Goal: Task Accomplishment & Management: Manage account settings

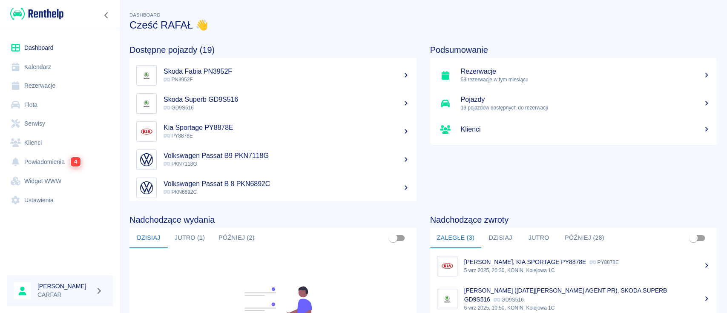
scroll to position [113, 0]
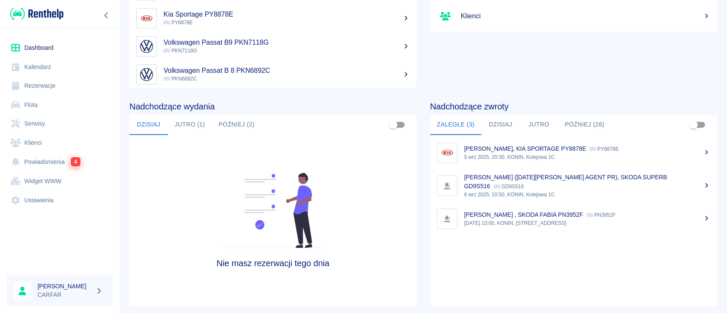
click at [583, 216] on p "[PERSON_NAME] , SKODA FABIA PN3952F" at bounding box center [523, 214] width 119 height 7
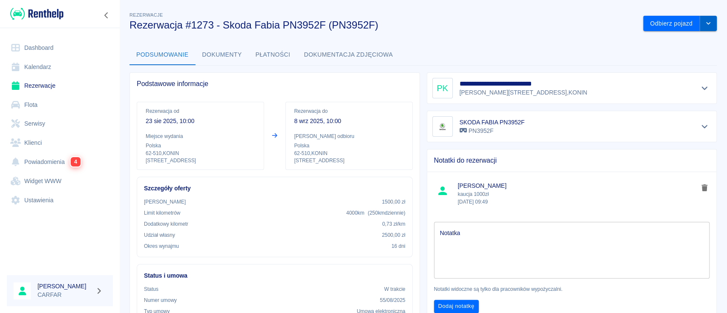
click at [701, 27] on button "drop-down" at bounding box center [707, 24] width 17 height 16
click at [690, 44] on li "Przedłuż rezerwację" at bounding box center [670, 41] width 67 height 14
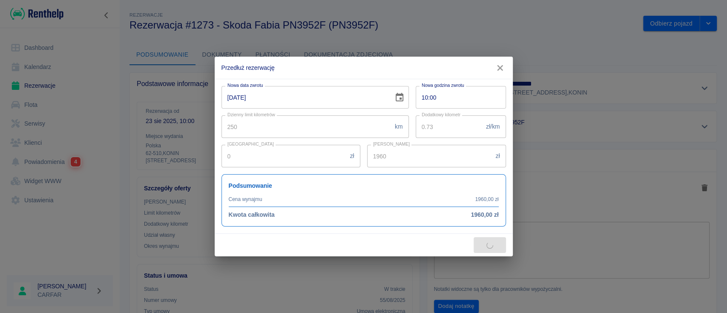
type input "1920"
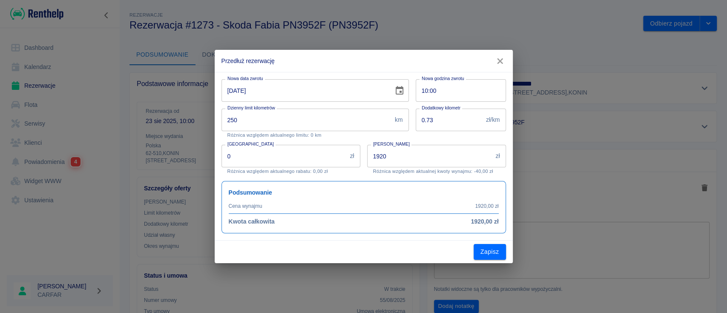
click at [399, 89] on icon "Choose date, selected date is 8 wrz 2025" at bounding box center [399, 91] width 10 height 10
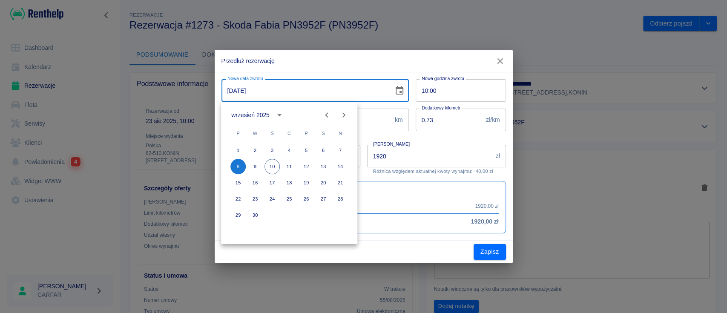
click at [389, 69] on h2 "Przedłuż rezerwację" at bounding box center [364, 61] width 298 height 22
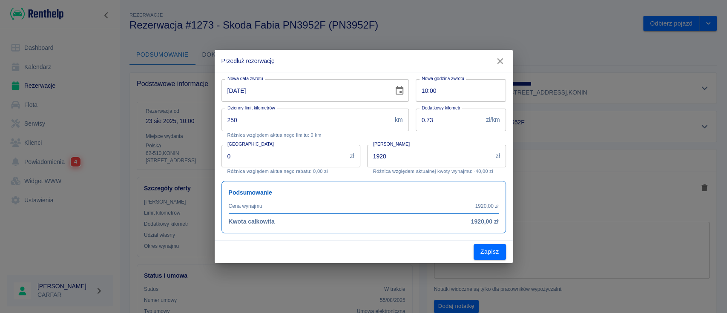
click at [492, 59] on button "button" at bounding box center [500, 61] width 18 height 16
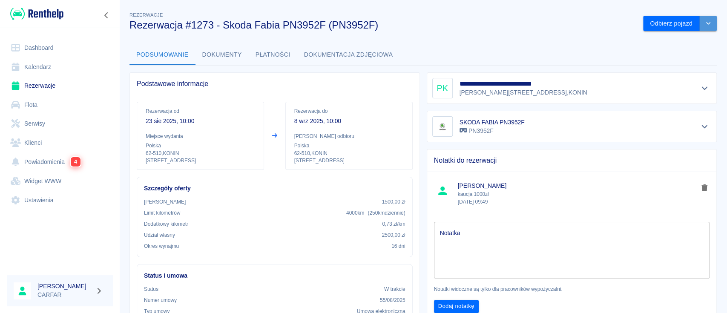
click at [702, 28] on button "drop-down" at bounding box center [707, 24] width 17 height 16
click at [680, 40] on li "Przedłuż rezerwację" at bounding box center [670, 41] width 67 height 14
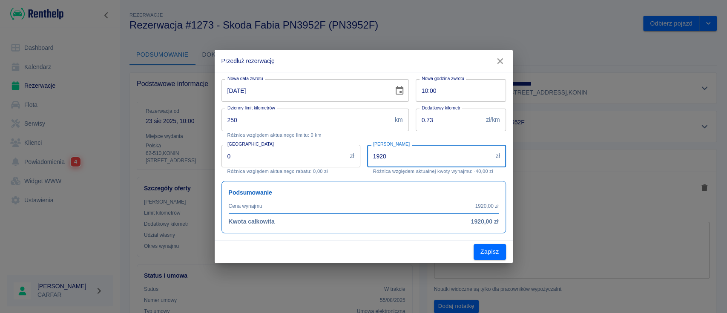
drag, startPoint x: 439, startPoint y: 156, endPoint x: 275, endPoint y: 146, distance: 164.6
click at [275, 146] on div "Nowa data zwrotu [DATE] Nowa data zwrotu Nowa godzina zwrotu 10:00 Nowa godzina…" at bounding box center [360, 152] width 291 height 161
type input "2200"
click at [402, 91] on icon "Choose date, selected date is 8 wrz 2025" at bounding box center [399, 91] width 10 height 10
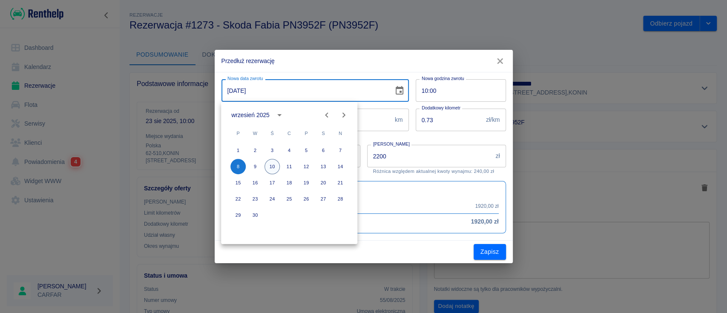
click at [271, 167] on button "10" at bounding box center [271, 166] width 15 height 15
type input "[DATE]"
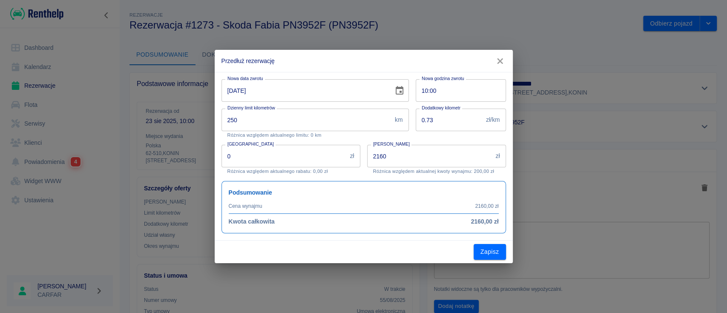
drag, startPoint x: 405, startPoint y: 156, endPoint x: 343, endPoint y: 153, distance: 61.8
click at [343, 153] on div "Nowa data zwrotu [DATE] Nowa data zwrotu Nowa godzina zwrotu 10:00 Nowa godzina…" at bounding box center [360, 152] width 291 height 161
type input "2200"
click at [420, 255] on div "Zapisz" at bounding box center [364, 251] width 298 height 23
click at [492, 250] on button "Zapisz" at bounding box center [489, 252] width 32 height 16
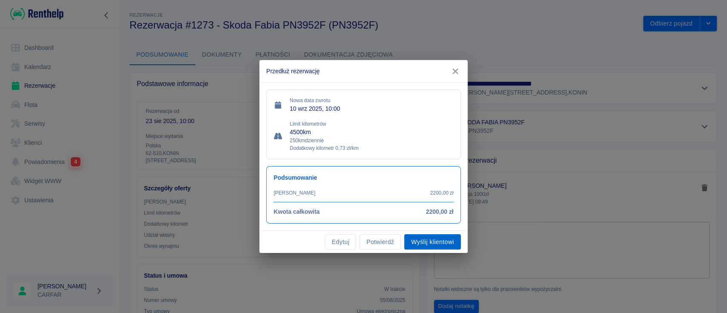
click at [450, 245] on button "Wyślij klientowi" at bounding box center [432, 242] width 56 height 16
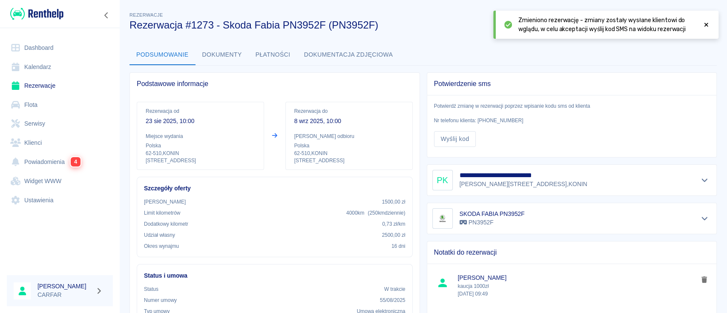
click at [703, 24] on icon at bounding box center [706, 25] width 8 height 6
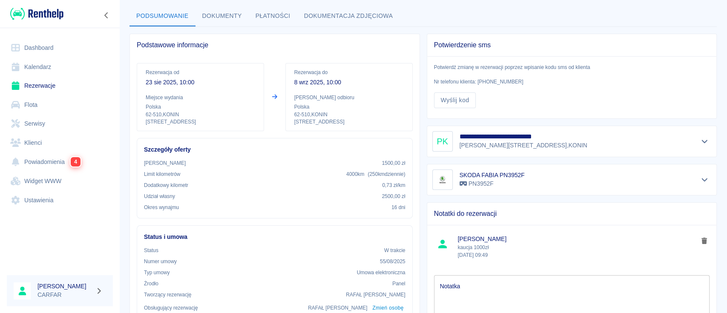
scroll to position [57, 0]
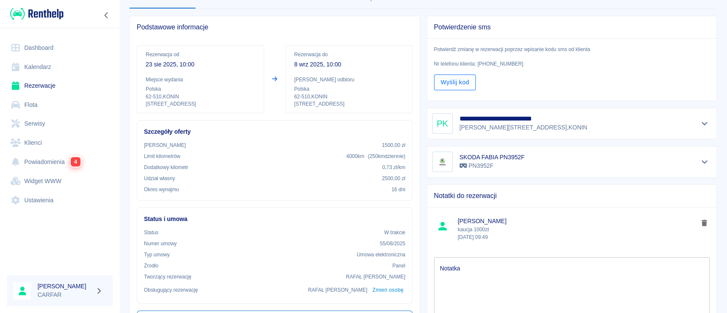
click at [444, 79] on button "Wyślij kod" at bounding box center [455, 82] width 42 height 16
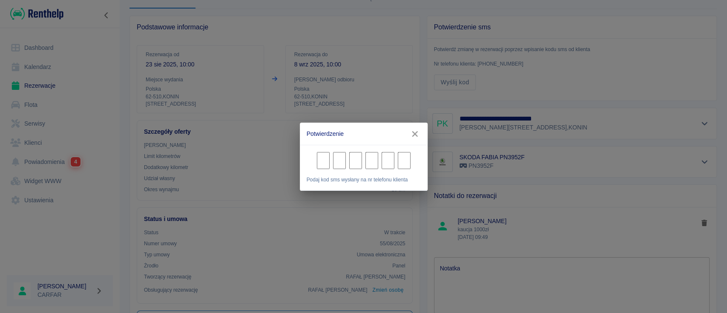
type input "3"
type input "5"
type input "7"
type input "9"
type input "7"
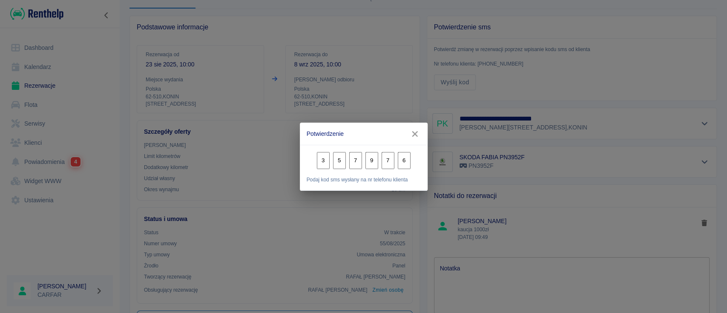
type input "6"
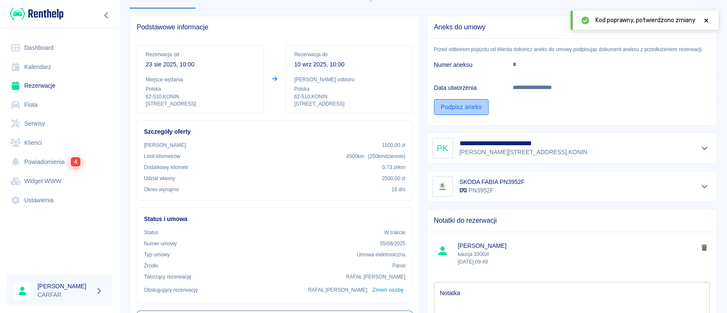
click at [466, 108] on link "Podpisz aneks" at bounding box center [461, 107] width 54 height 16
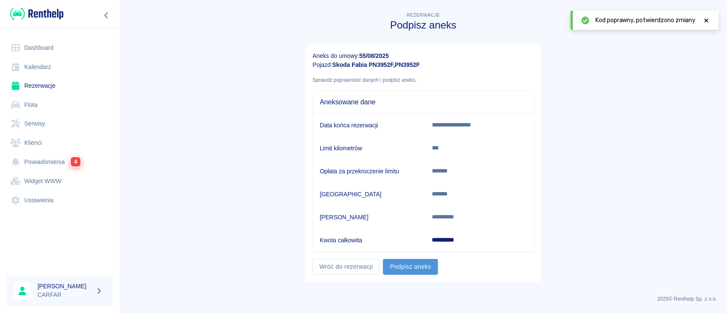
click at [429, 270] on button "Podpisz aneks" at bounding box center [410, 267] width 54 height 16
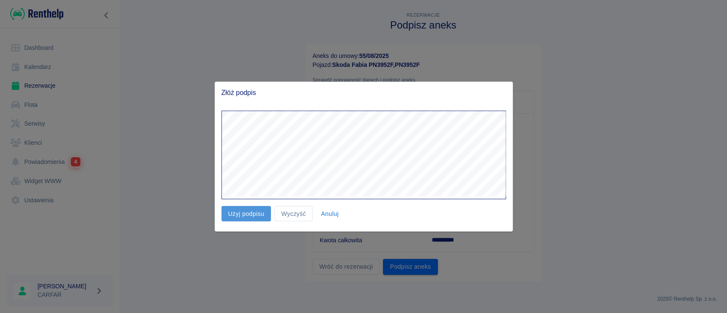
click at [252, 213] on button "Użyj podpisu" at bounding box center [246, 214] width 50 height 16
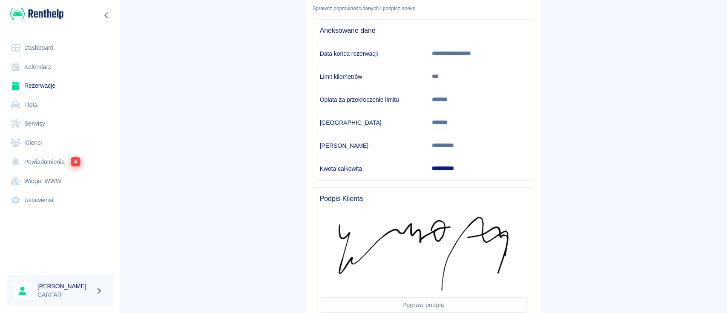
scroll to position [135, 0]
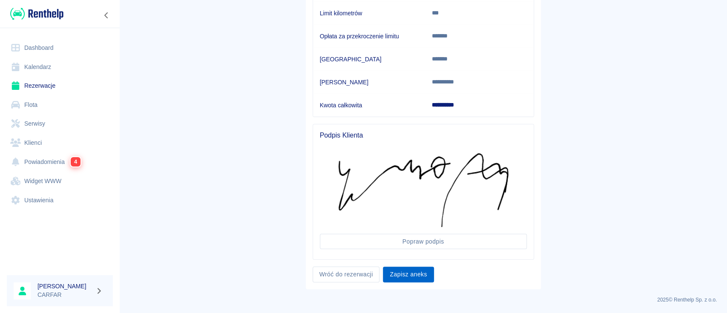
click at [415, 271] on button "Zapisz aneks" at bounding box center [408, 274] width 51 height 16
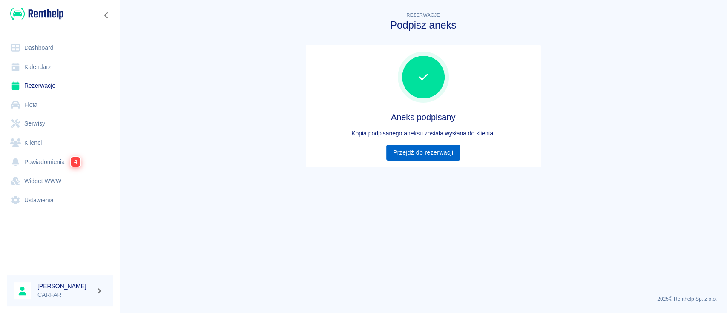
click at [434, 154] on link "Przejdź do rezerwacji" at bounding box center [423, 153] width 74 height 16
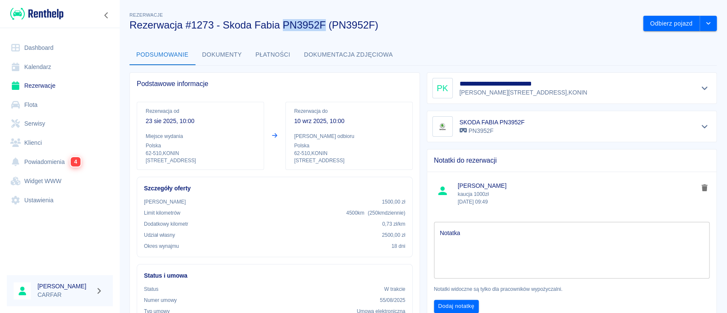
drag, startPoint x: 284, startPoint y: 26, endPoint x: 323, endPoint y: 26, distance: 39.6
click at [323, 26] on h3 "Rezerwacja #1273 - Skoda Fabia PN3952F (PN3952F)" at bounding box center [382, 25] width 506 height 12
copy h3 "PN3952F"
